Goal: Information Seeking & Learning: Learn about a topic

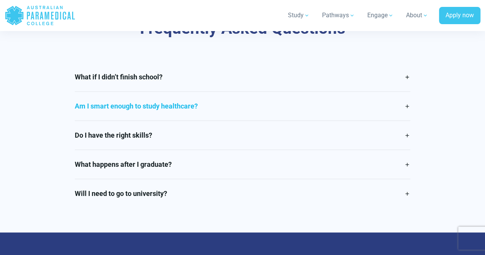
scroll to position [1785, 0]
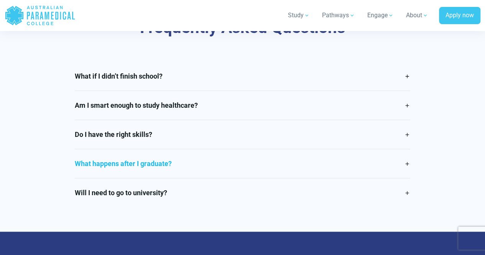
click at [193, 149] on link "What happens after I graduate?" at bounding box center [243, 163] width 336 height 29
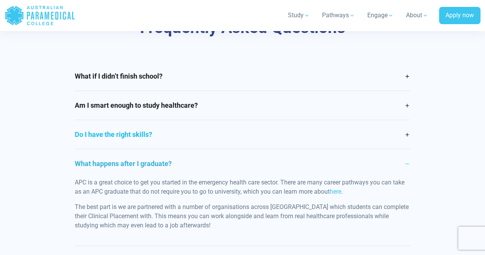
click at [204, 120] on link "Do I have the right skills?" at bounding box center [243, 134] width 336 height 29
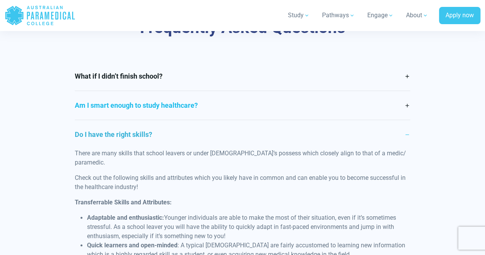
click at [253, 91] on link "Am I smart enough to study healthcare?" at bounding box center [243, 105] width 336 height 29
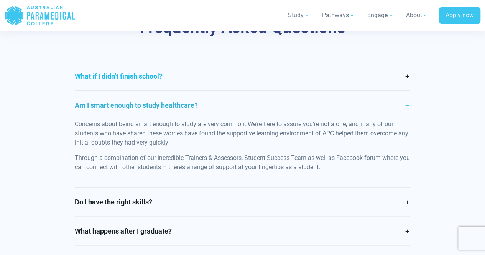
click at [260, 62] on link "What if I didn’t finish school?" at bounding box center [243, 76] width 336 height 29
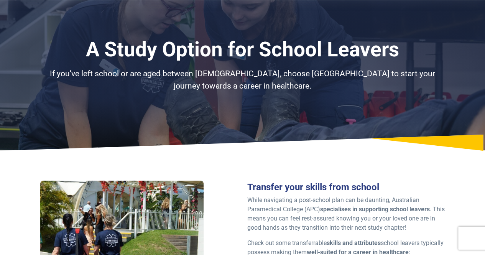
scroll to position [0, 0]
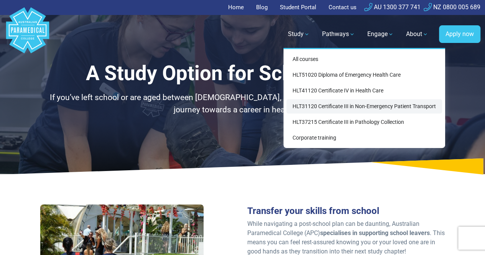
click at [349, 108] on link "HLT31120 Certificate III in Non-Emergency Patient Transport" at bounding box center [365, 106] width 156 height 14
